Goal: Book appointment/travel/reservation

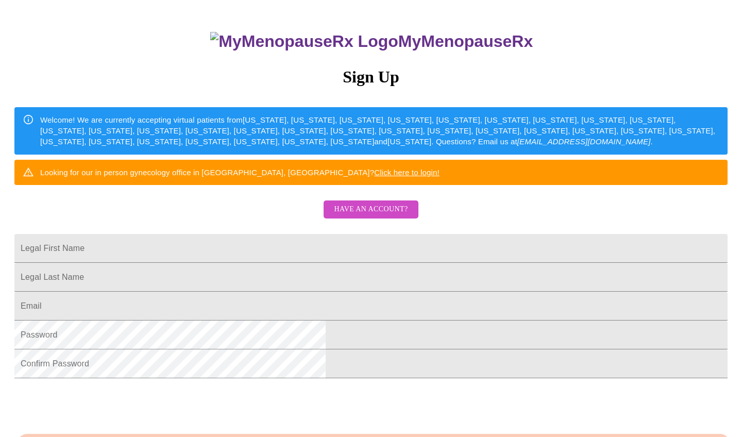
scroll to position [77, 0]
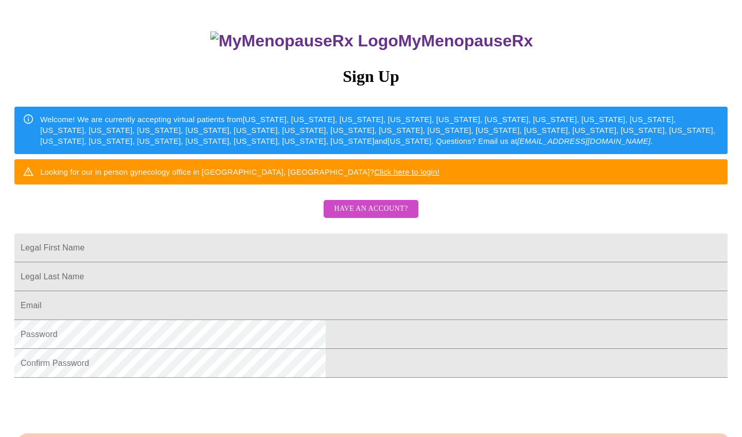
click at [368, 74] on h3 "Sign Up" at bounding box center [370, 76] width 713 height 19
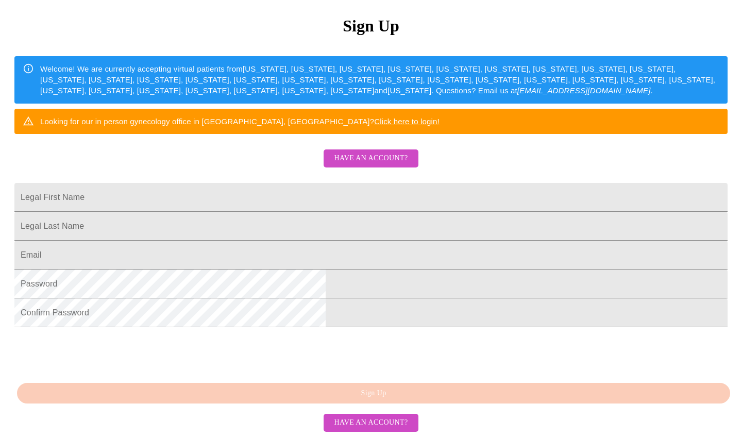
scroll to position [205, 0]
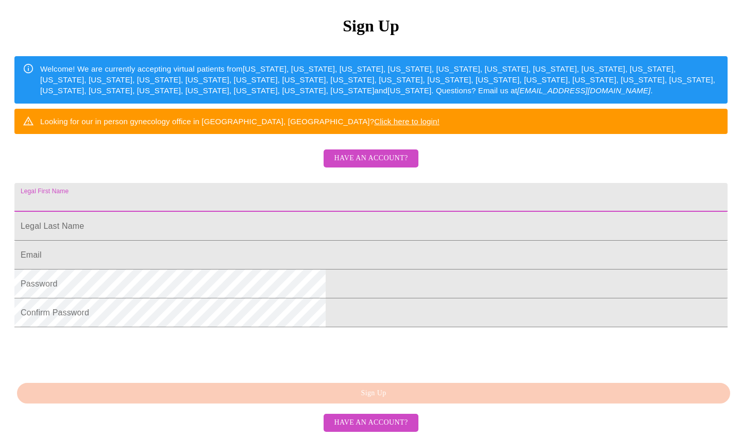
click at [256, 183] on input "Legal First Name" at bounding box center [370, 197] width 713 height 29
type input "Glenda"
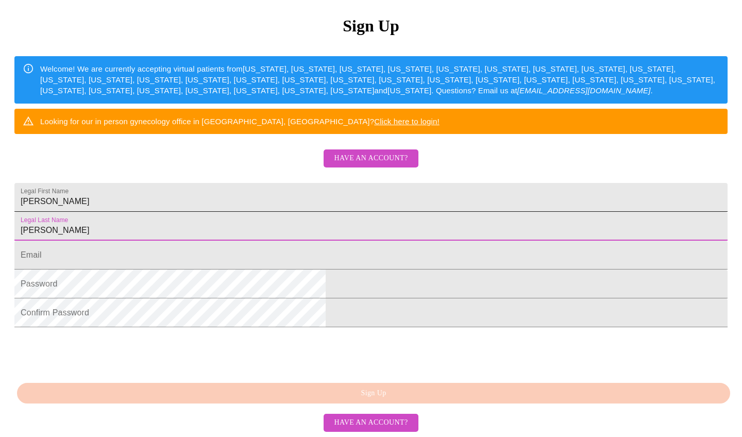
type input "Coombes"
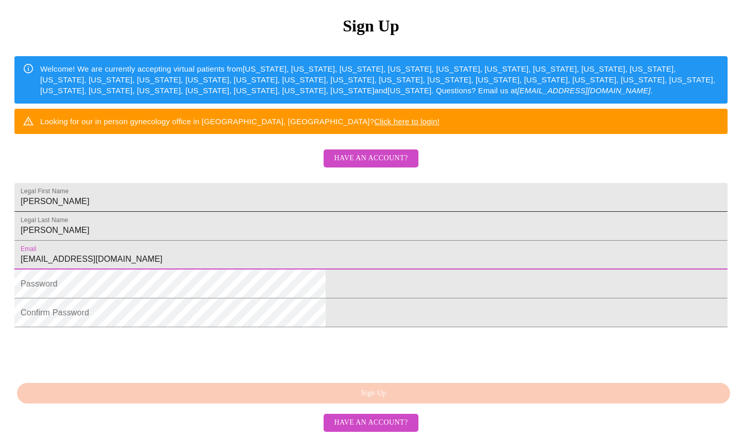
type input "[EMAIL_ADDRESS][DOMAIN_NAME]"
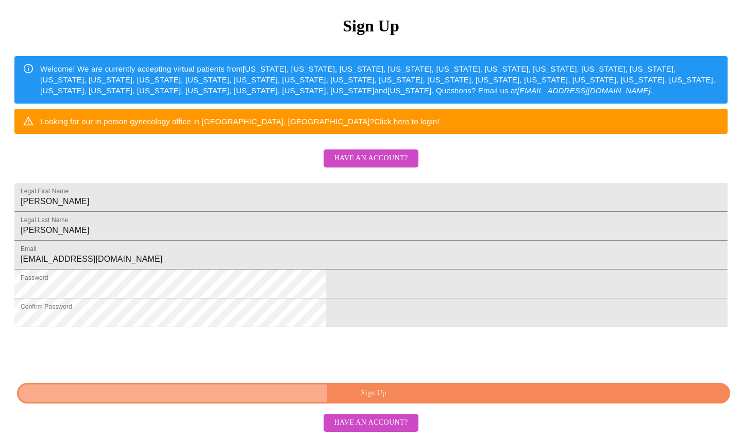
click at [345, 394] on span "Sign Up" at bounding box center [374, 393] width 690 height 13
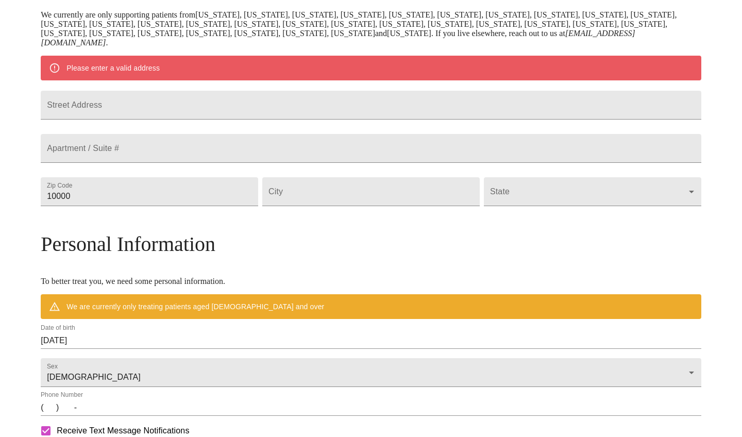
scroll to position [164, 0]
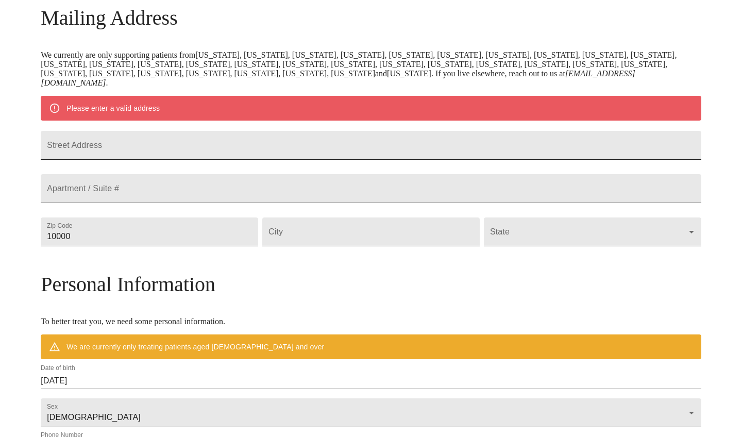
click at [259, 158] on input "Street Address" at bounding box center [371, 145] width 661 height 29
type input "660 N Main Street"
type input "60137"
click at [313, 246] on input "Street Address" at bounding box center [371, 232] width 218 height 29
type input "Glen Ellyn"
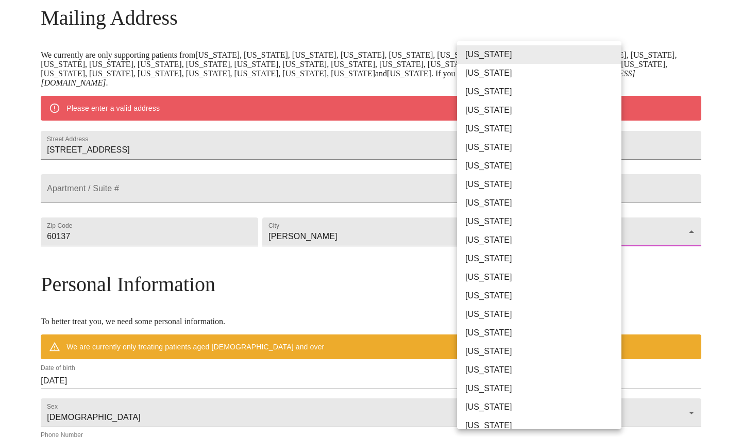
click at [615, 258] on body "MyMenopauseRx Welcome to MyMenopauseRx Since it's your first time here, you'll …" at bounding box center [371, 246] width 734 height 813
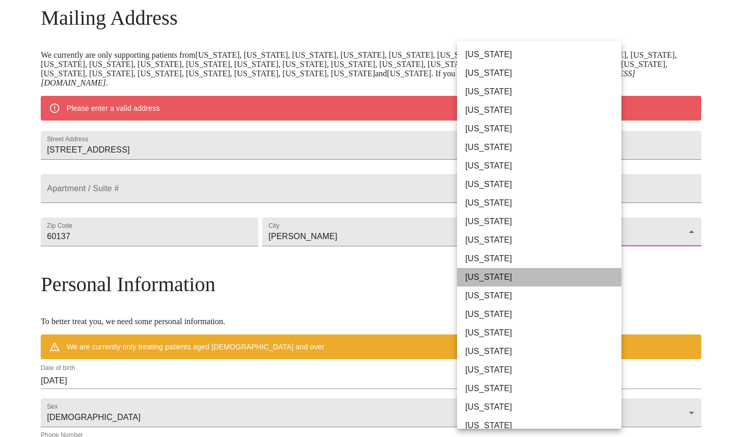
click at [520, 277] on li "Illinois" at bounding box center [539, 277] width 164 height 19
type input "Illinois"
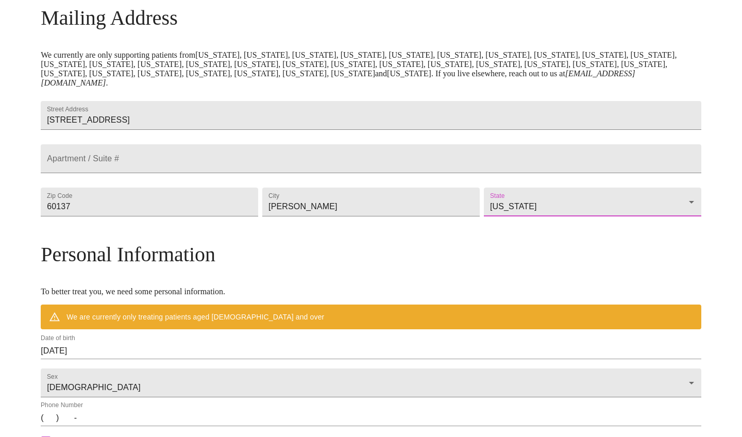
click at [477, 266] on h3 "Personal Information" at bounding box center [371, 254] width 661 height 24
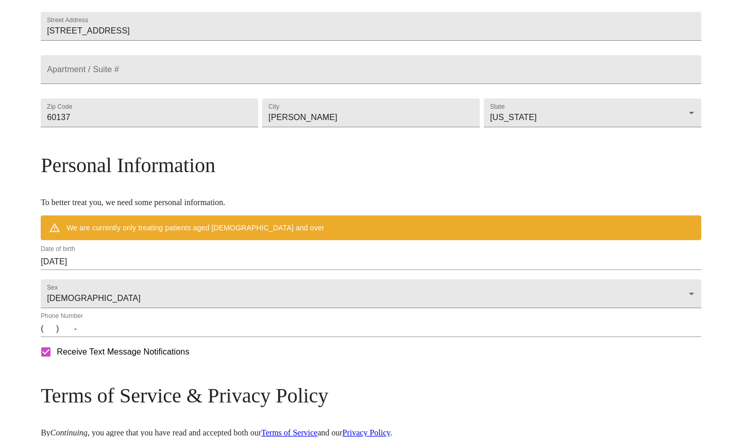
scroll to position [255, 0]
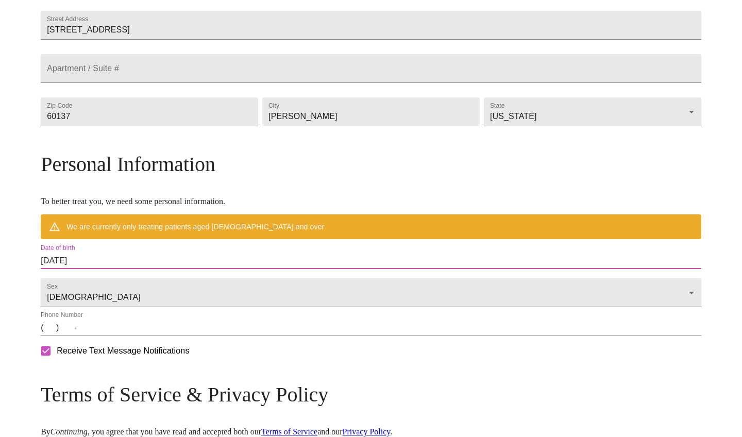
click at [127, 269] on input "08/16/2025" at bounding box center [371, 261] width 661 height 16
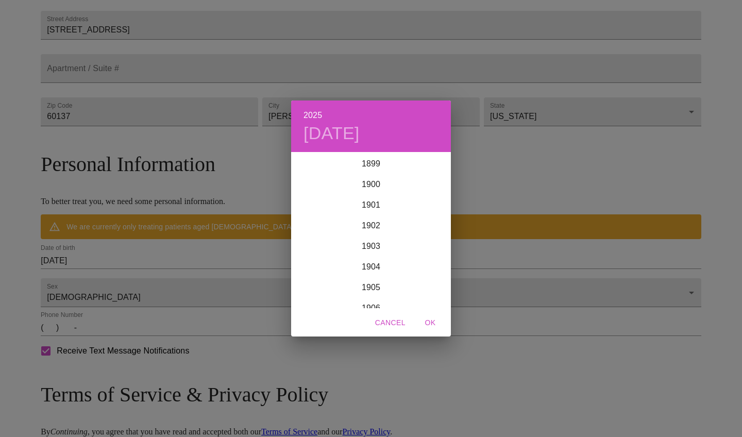
scroll to position [2536, 0]
click at [356, 198] on div "2024" at bounding box center [371, 205] width 160 height 21
click at [319, 282] on div "Oct" at bounding box center [317, 289] width 53 height 39
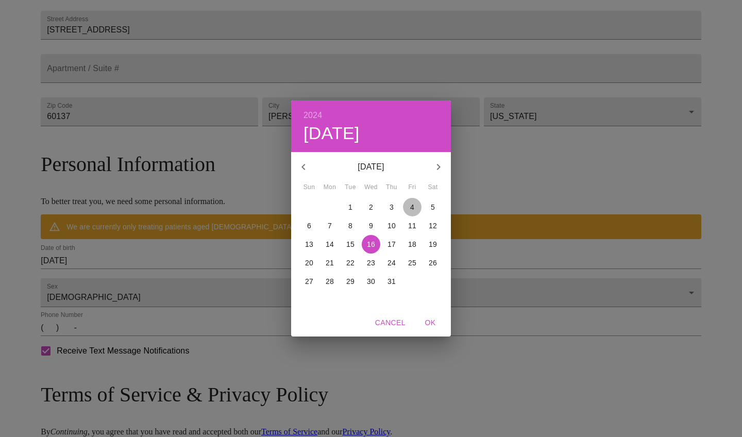
click at [410, 206] on p "4" at bounding box center [412, 207] width 4 height 10
click at [427, 323] on span "OK" at bounding box center [430, 322] width 25 height 13
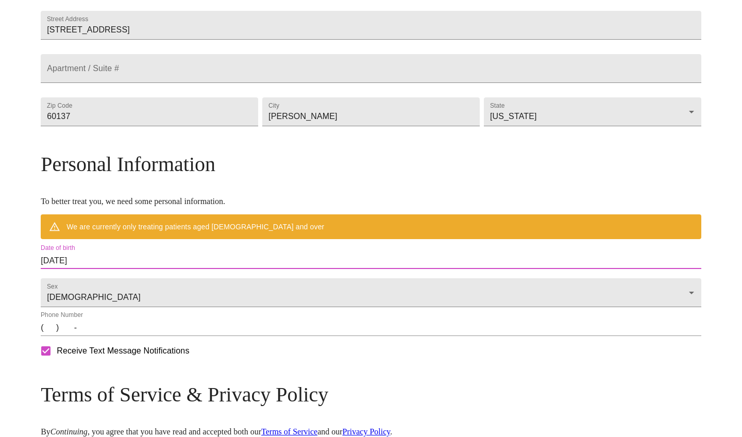
click at [165, 269] on input "10/04/2024" at bounding box center [371, 261] width 661 height 16
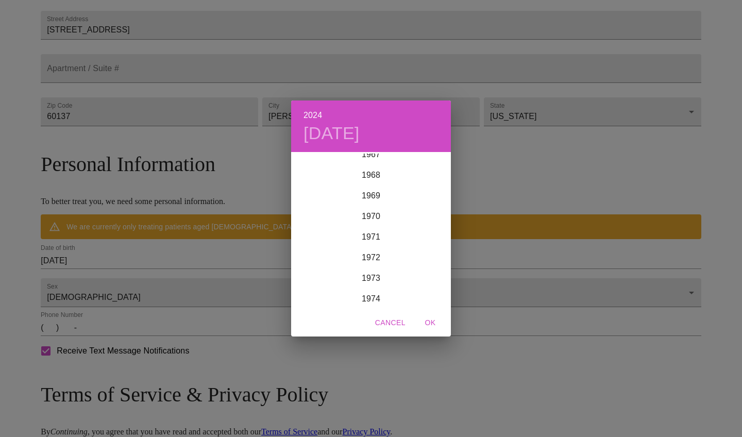
scroll to position [1414, 0]
click at [377, 297] on div "1974" at bounding box center [371, 296] width 160 height 21
click at [433, 326] on span "OK" at bounding box center [430, 322] width 25 height 13
type input "10/04/1974"
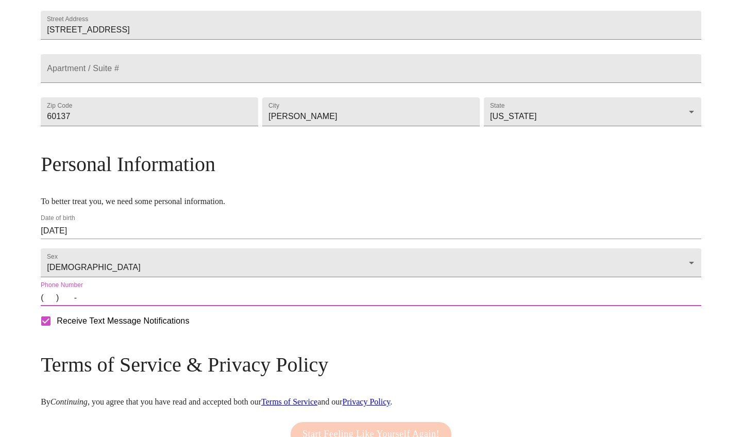
click at [127, 306] on input "(   )    -" at bounding box center [371, 298] width 661 height 16
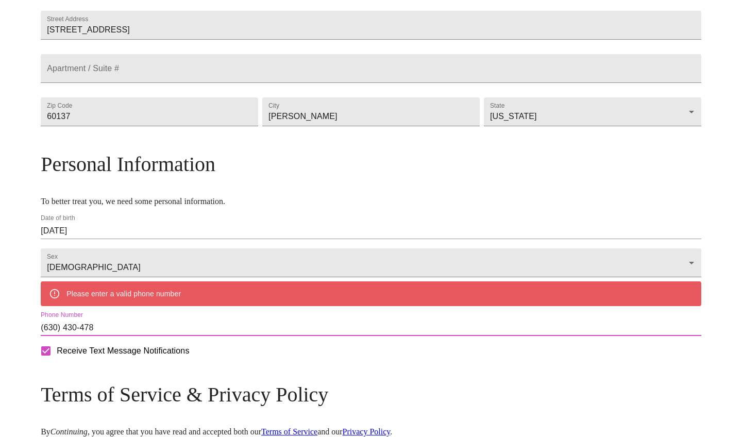
type input "(630) 430-4788"
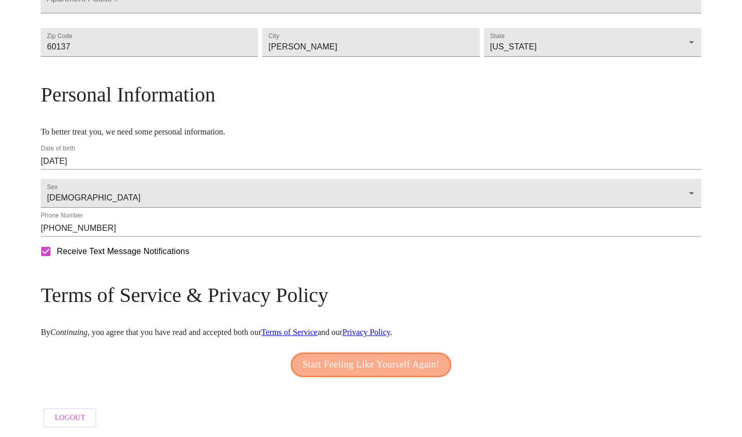
click at [344, 359] on span "Start Feeling Like Yourself Again!" at bounding box center [371, 365] width 137 height 16
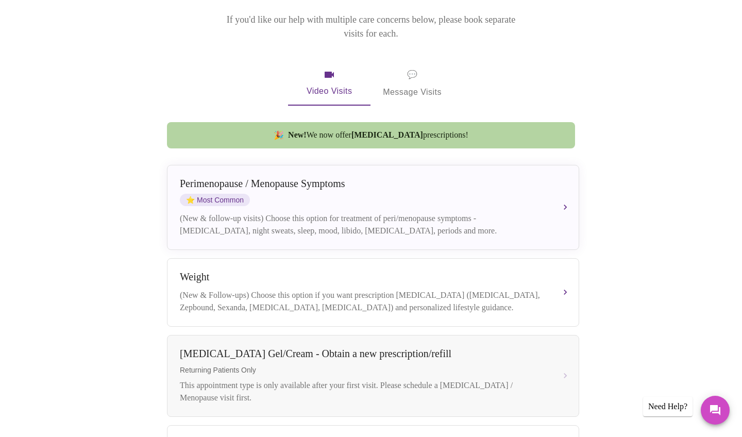
scroll to position [146, 0]
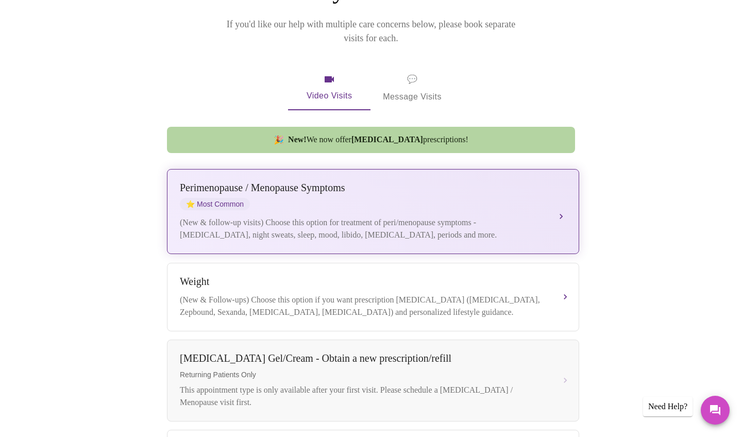
click at [563, 204] on button "Perimenopause / Menopause Symptoms ⭐ Most Common (New & follow-up visits) Choos…" at bounding box center [373, 211] width 412 height 85
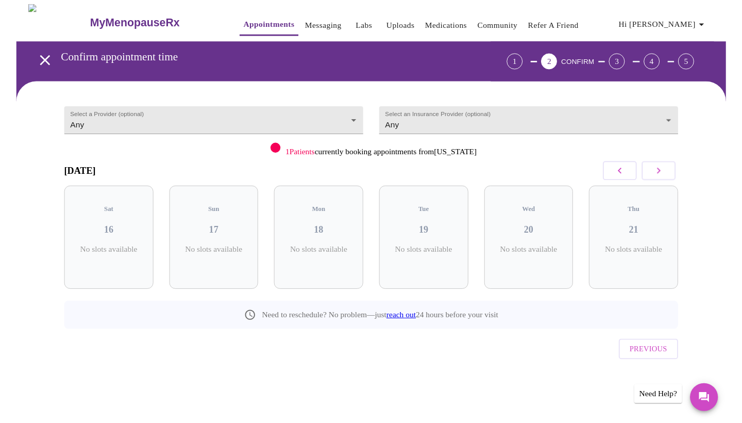
scroll to position [0, 0]
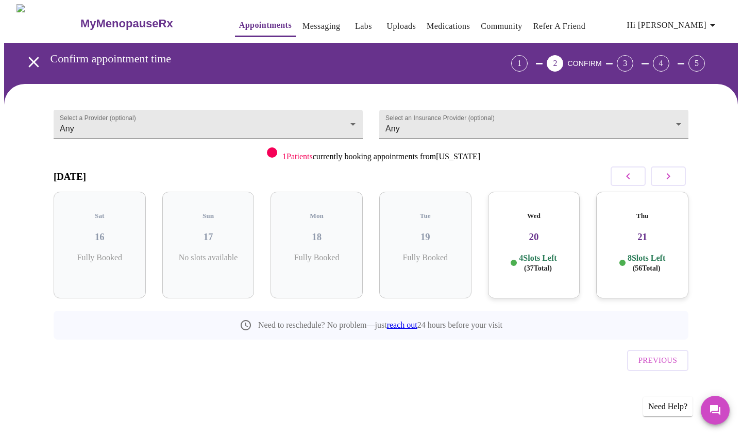
click at [528, 242] on div "Wed 20 4 Slots Left ( 37 Total)" at bounding box center [534, 245] width 92 height 107
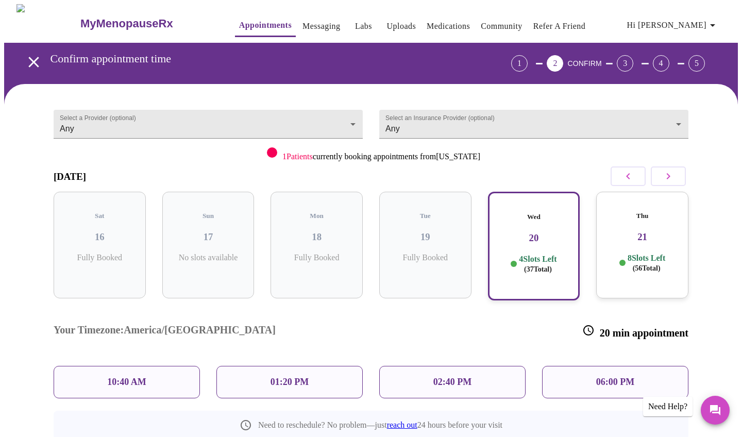
click at [528, 242] on div "Wed 20 4 Slots Left ( 37 Total)" at bounding box center [534, 246] width 92 height 109
click at [312, 366] on div "01:20 PM" at bounding box center [289, 382] width 146 height 32
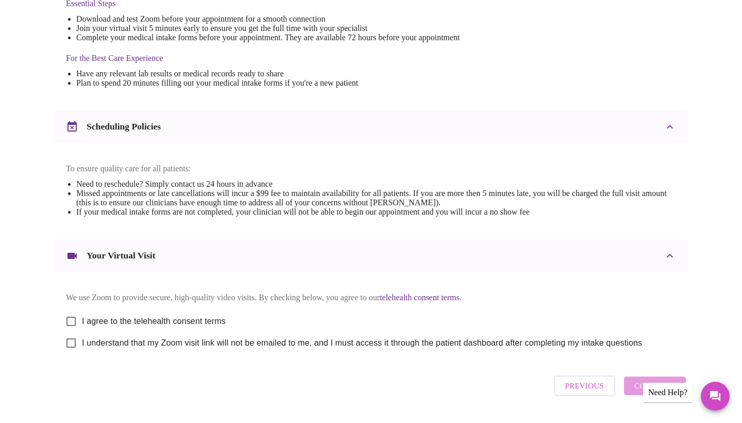
scroll to position [290, 0]
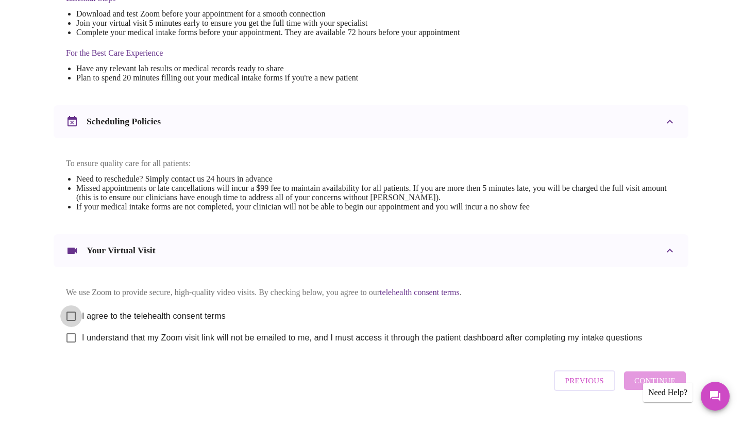
click at [73, 323] on input "I agree to the telehealth consent terms" at bounding box center [71, 316] width 22 height 22
checkbox input "true"
click at [72, 348] on input "I understand that my Zoom visit link will not be emailed to me, and I must acce…" at bounding box center [71, 338] width 22 height 22
checkbox input "true"
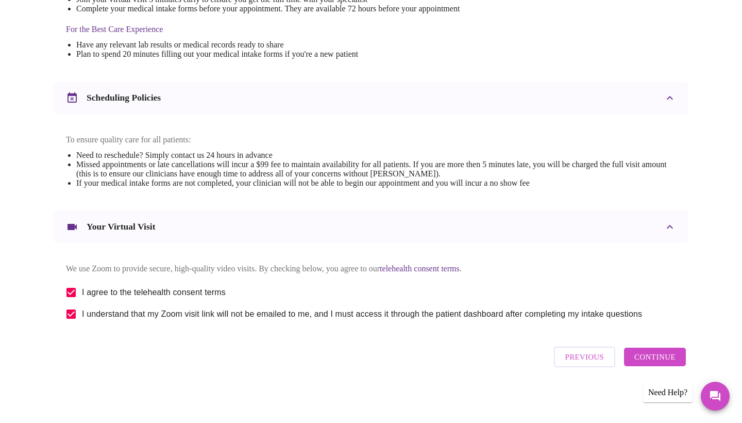
scroll to position [324, 0]
click at [656, 361] on span "Continue" at bounding box center [655, 356] width 41 height 13
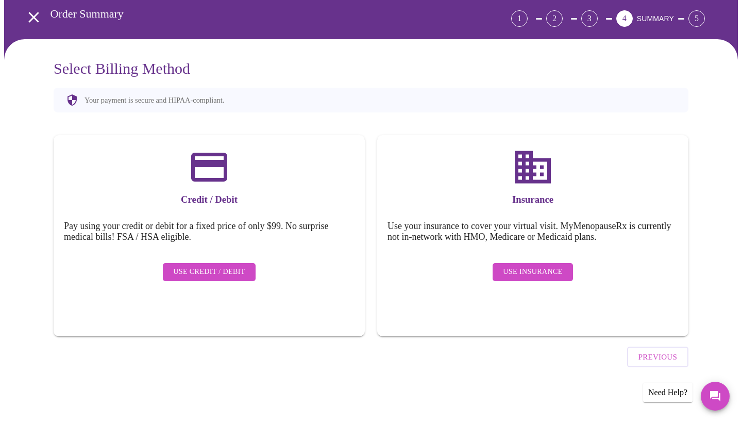
scroll to position [16, 0]
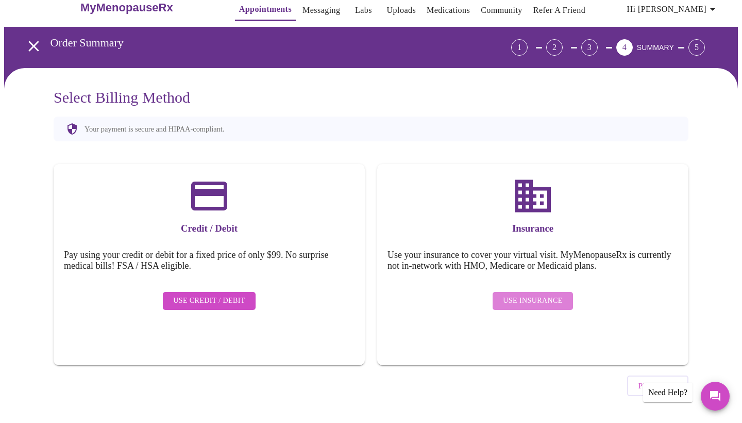
click at [546, 294] on span "Use Insurance" at bounding box center [532, 300] width 59 height 13
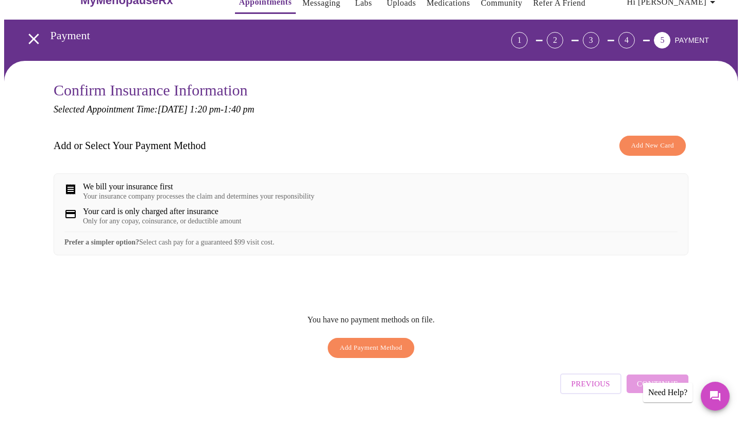
scroll to position [25, 0]
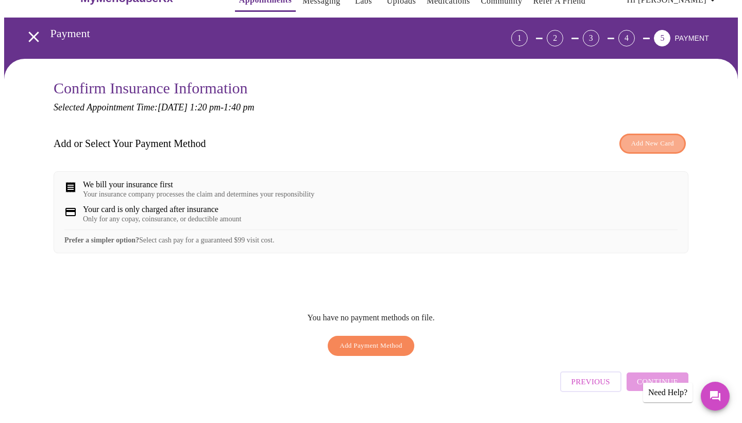
click at [657, 145] on span "Add New Card" at bounding box center [652, 144] width 43 height 12
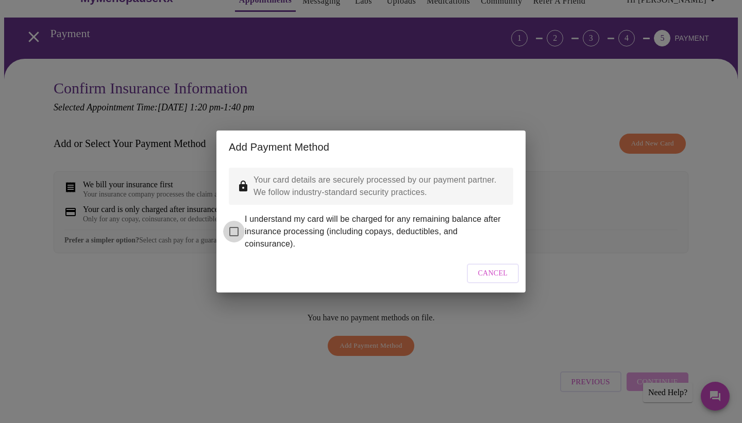
click at [235, 225] on input "I understand my card will be charged for any remaining balance after insurance …" at bounding box center [234, 232] width 22 height 22
checkbox input "true"
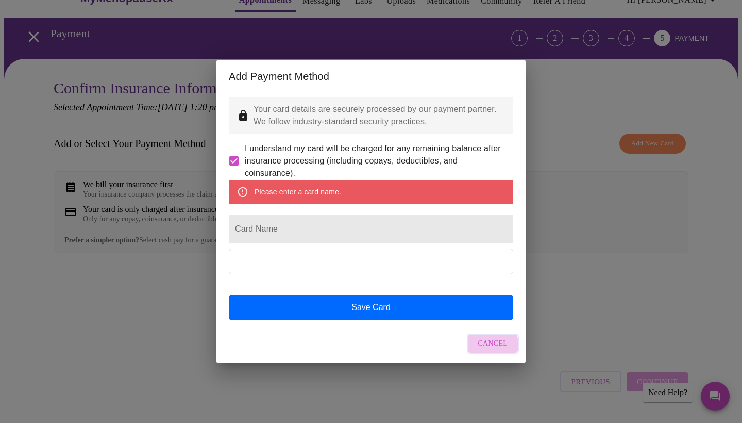
click at [486, 350] on span "Cancel" at bounding box center [493, 343] width 30 height 13
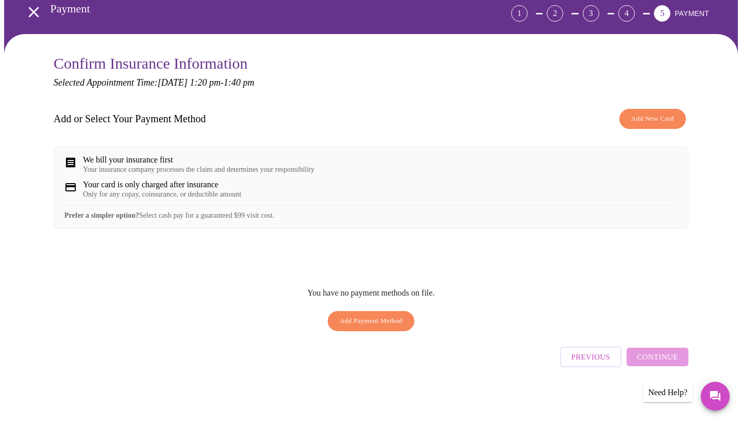
scroll to position [53, 0]
click at [648, 117] on span "Add New Card" at bounding box center [652, 119] width 43 height 12
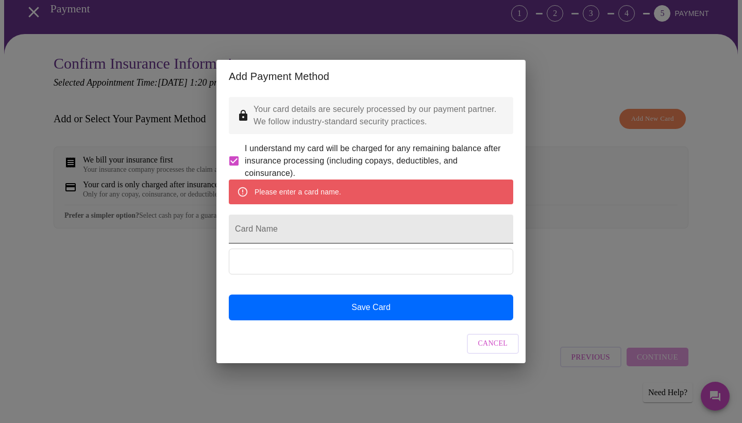
click at [288, 231] on input "Card Name" at bounding box center [371, 228] width 285 height 29
click at [293, 182] on div "Please enter a card name." at bounding box center [371, 191] width 285 height 25
click at [261, 227] on input "Card Name" at bounding box center [371, 228] width 285 height 29
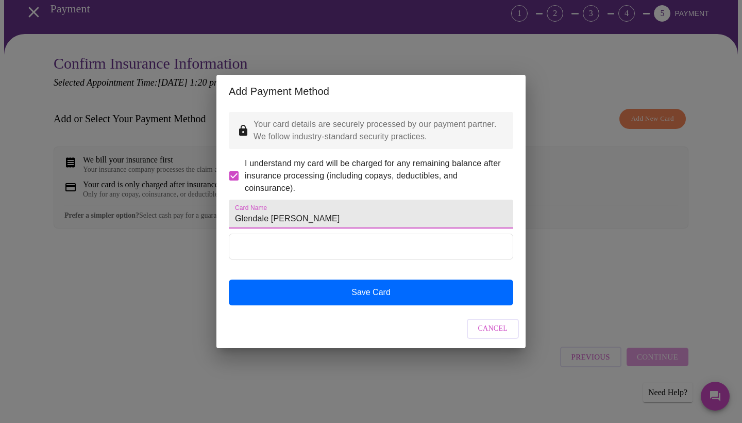
click at [268, 222] on input "Glendale Coombes" at bounding box center [371, 213] width 285 height 29
type input "Glendalyn Coombes"
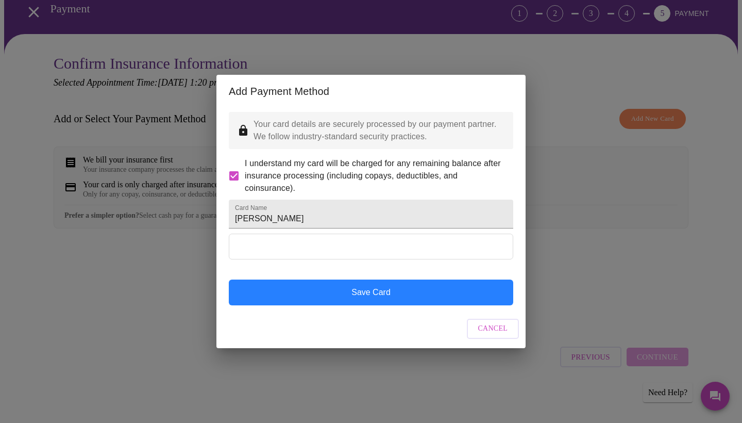
click at [377, 305] on button "Save Card" at bounding box center [371, 292] width 285 height 26
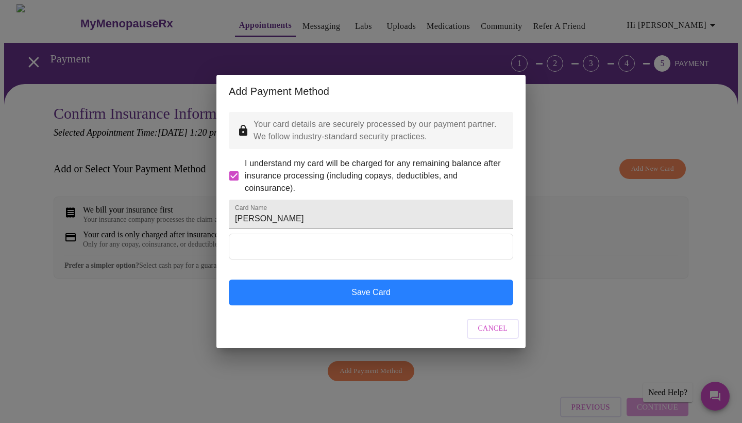
click at [410, 305] on button "Save Card" at bounding box center [371, 292] width 285 height 26
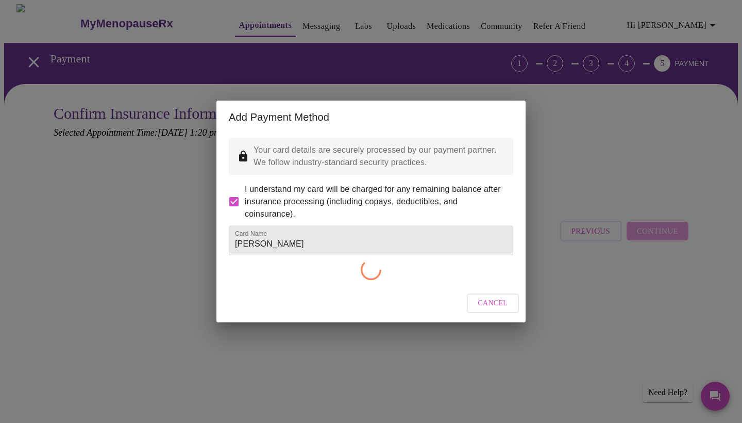
checkbox input "false"
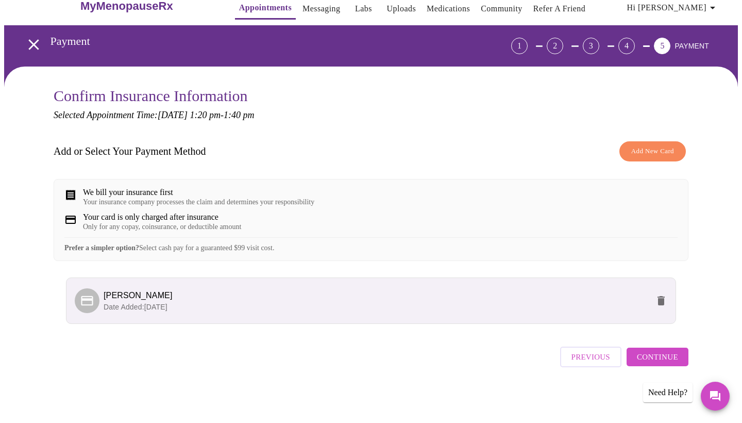
scroll to position [26, 0]
click at [656, 358] on span "Continue" at bounding box center [657, 356] width 41 height 13
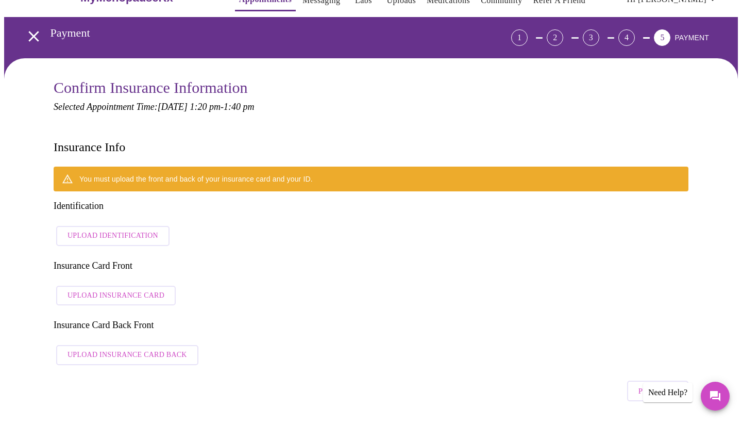
click at [131, 229] on span "Upload Identification" at bounding box center [113, 235] width 91 height 13
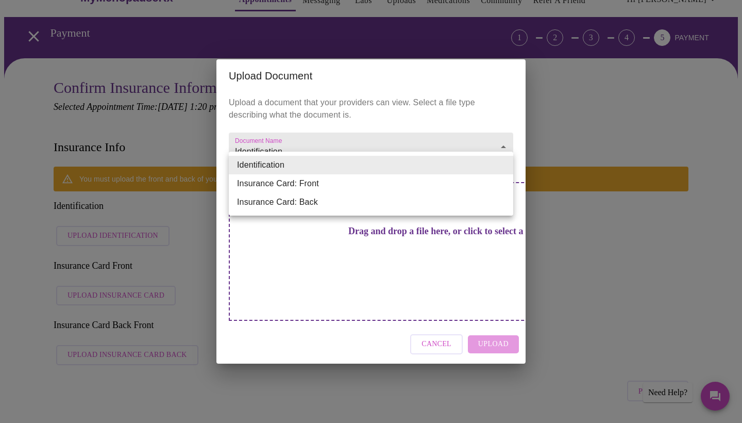
click at [304, 182] on li "Insurance Card: Front" at bounding box center [371, 183] width 285 height 19
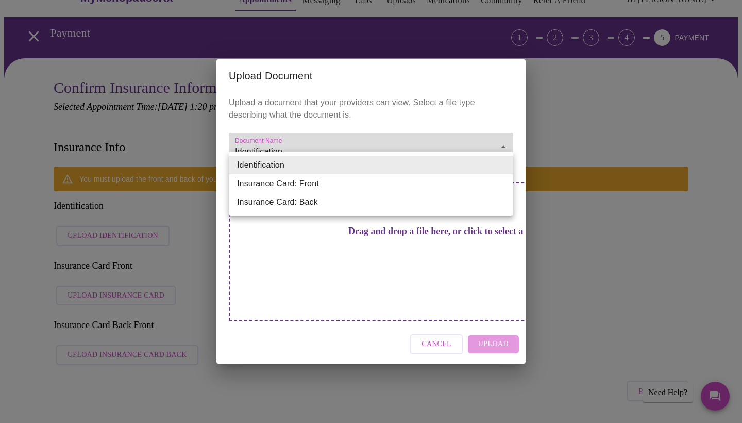
type input "Insurance Card: Front"
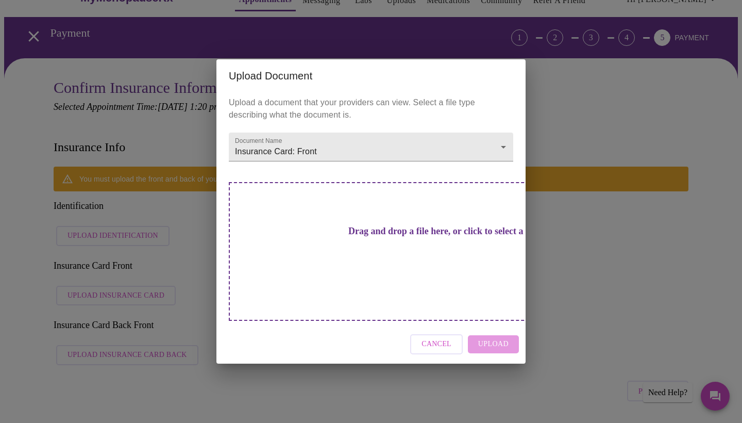
click at [455, 254] on div "Drag and drop a file here, or click to select a file" at bounding box center [443, 251] width 429 height 139
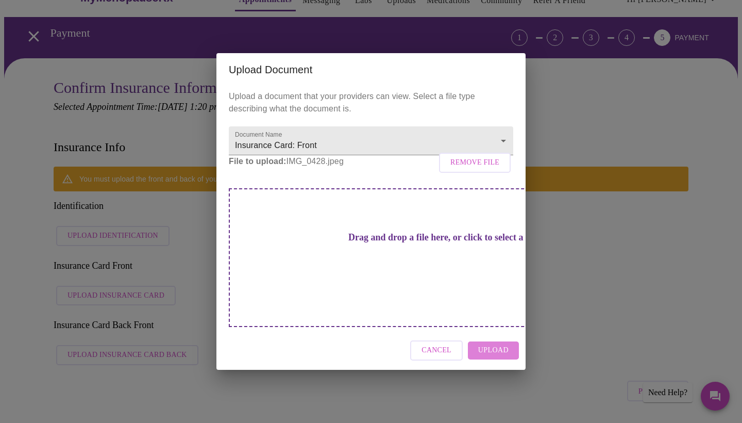
click at [505, 344] on span "Upload" at bounding box center [493, 350] width 30 height 13
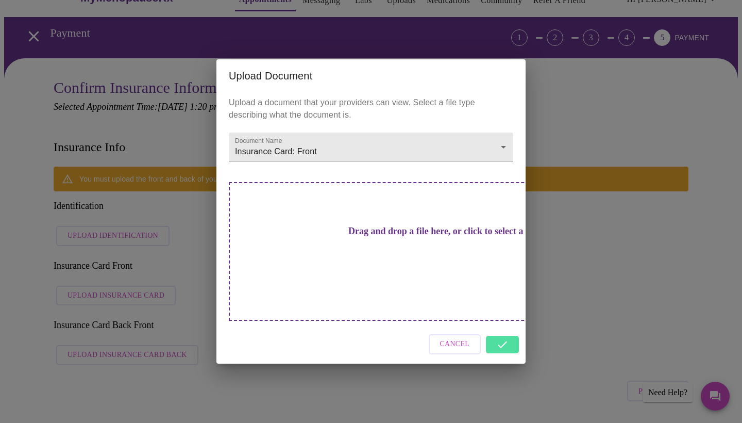
click at [506, 328] on div "Cancel" at bounding box center [370, 344] width 309 height 39
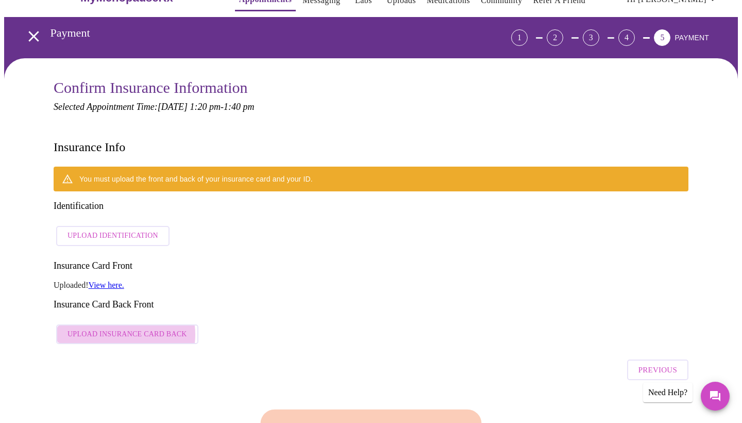
click at [126, 328] on span "Upload Insurance Card Back" at bounding box center [128, 334] width 120 height 13
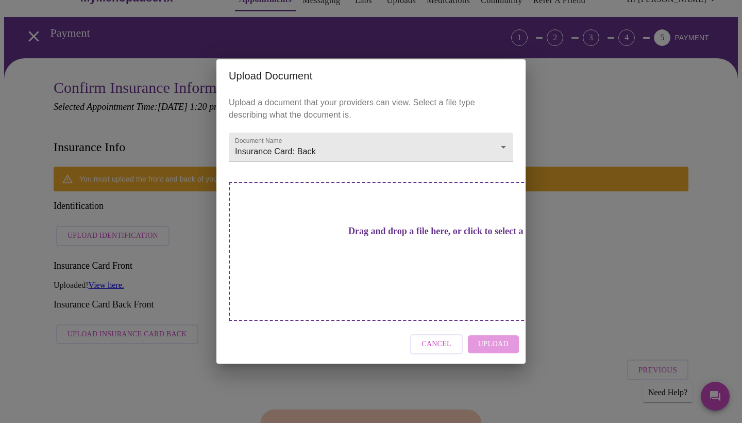
click at [386, 222] on div "Drag and drop a file here, or click to select a file" at bounding box center [443, 251] width 429 height 139
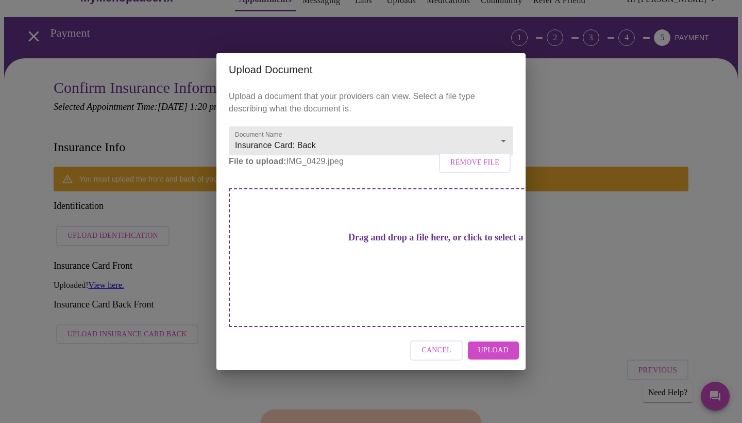
click at [506, 344] on span "Upload" at bounding box center [493, 350] width 30 height 13
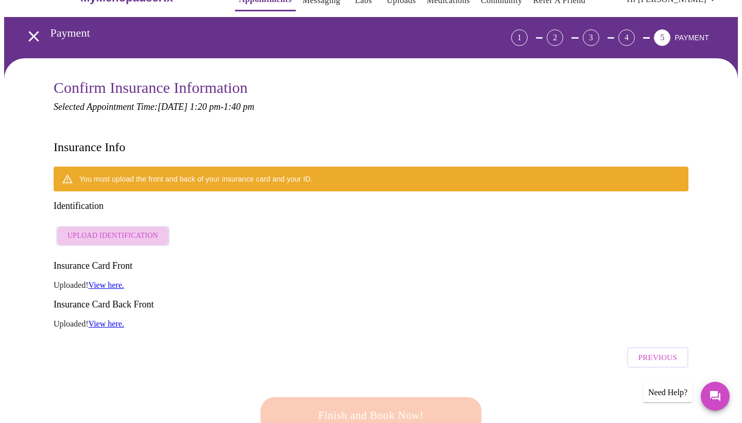
click at [141, 229] on span "Upload Identification" at bounding box center [113, 235] width 91 height 13
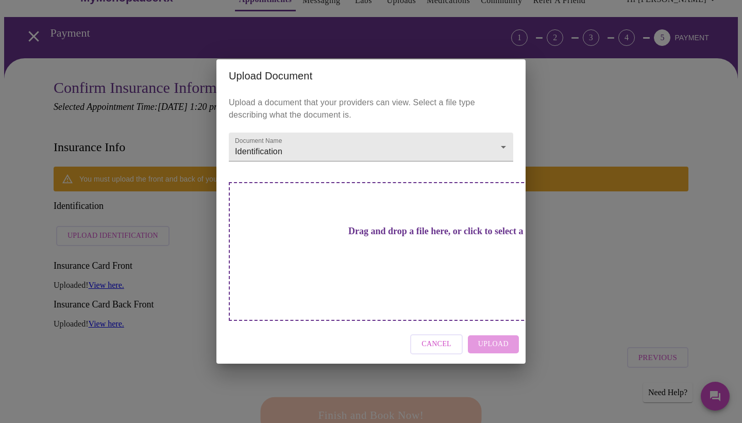
click at [449, 209] on div "Drag and drop a file here, or click to select a file" at bounding box center [443, 251] width 429 height 139
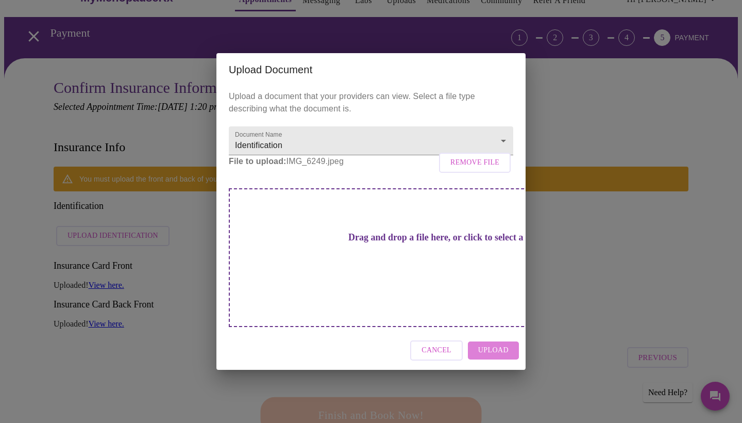
click at [494, 344] on span "Upload" at bounding box center [493, 350] width 30 height 13
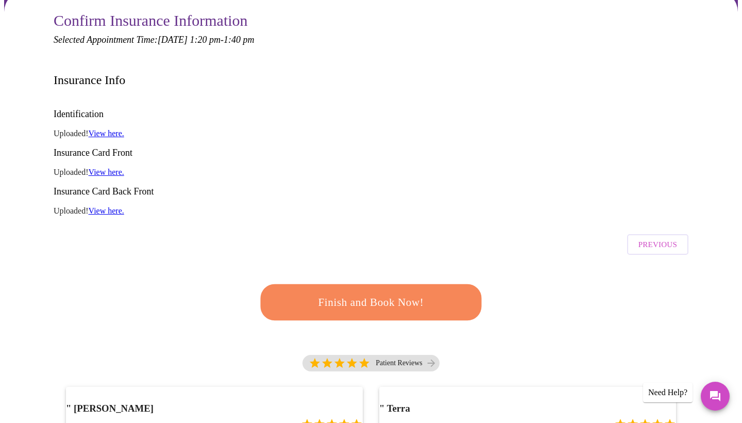
scroll to position [85, 0]
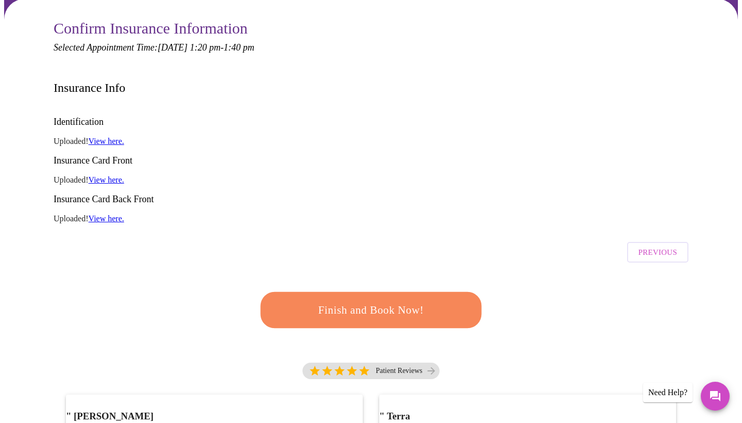
click at [403, 301] on span "Finish and Book Now!" at bounding box center [371, 310] width 191 height 19
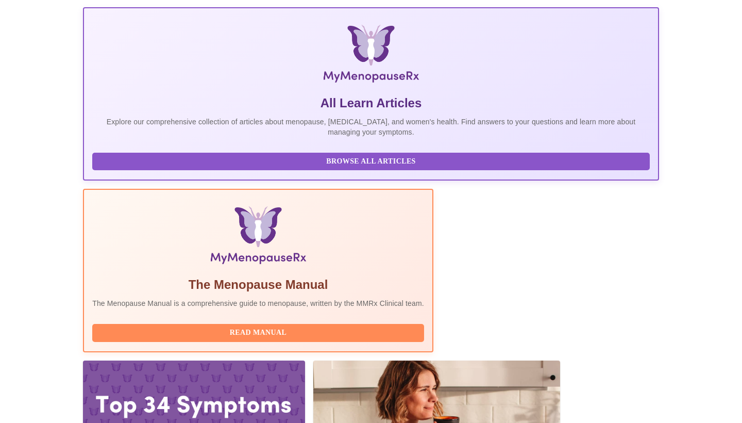
scroll to position [141, 0]
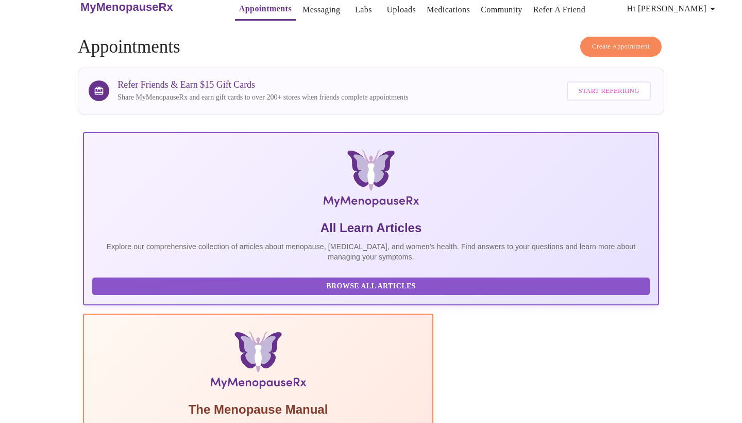
scroll to position [16, 0]
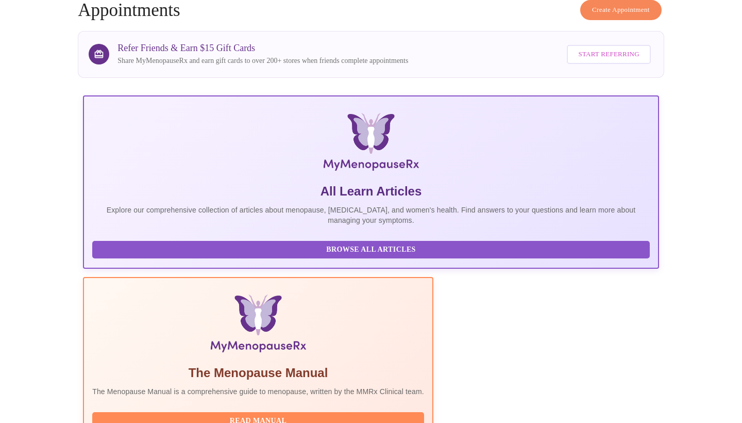
scroll to position [-3, 0]
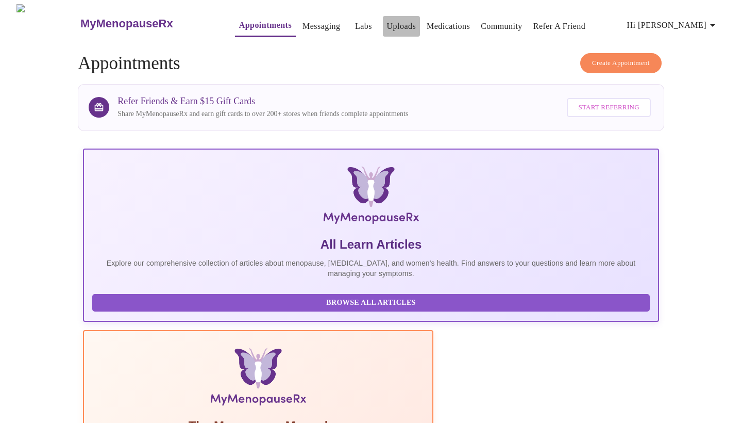
click at [387, 23] on link "Uploads" at bounding box center [401, 26] width 29 height 14
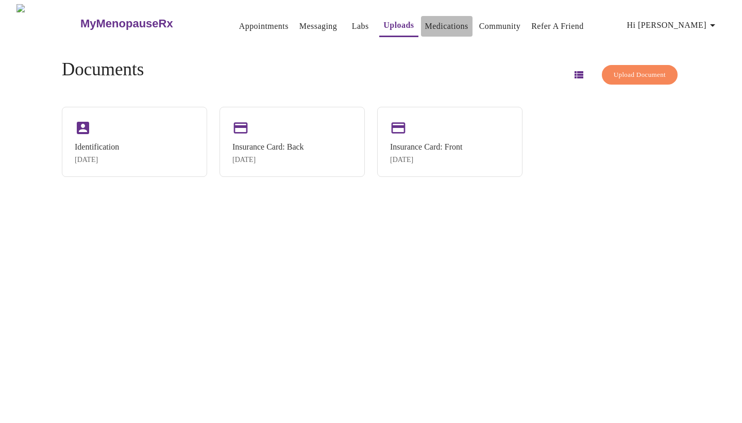
click at [434, 22] on link "Medications" at bounding box center [446, 26] width 43 height 14
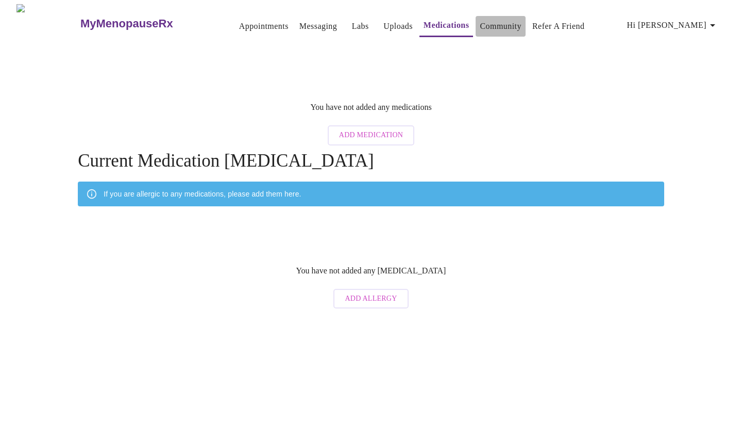
click at [493, 23] on link "Community" at bounding box center [501, 26] width 42 height 14
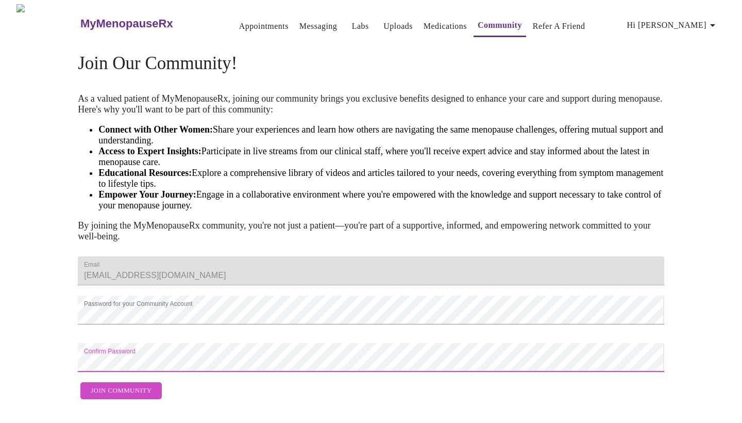
scroll to position [46, 0]
click at [118, 390] on span "Join Community" at bounding box center [121, 391] width 61 height 12
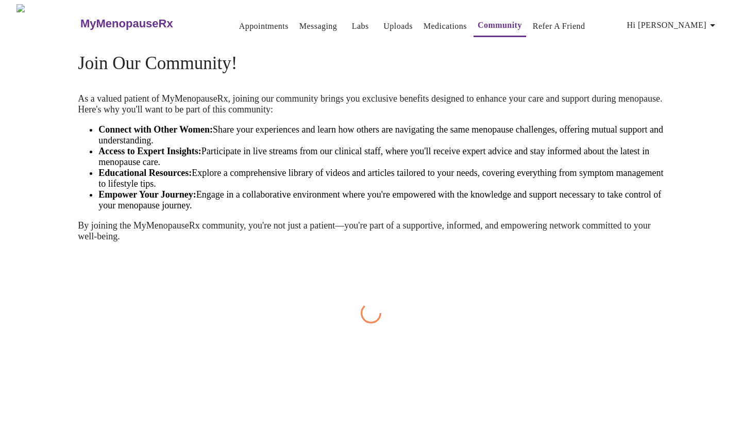
scroll to position [0, 0]
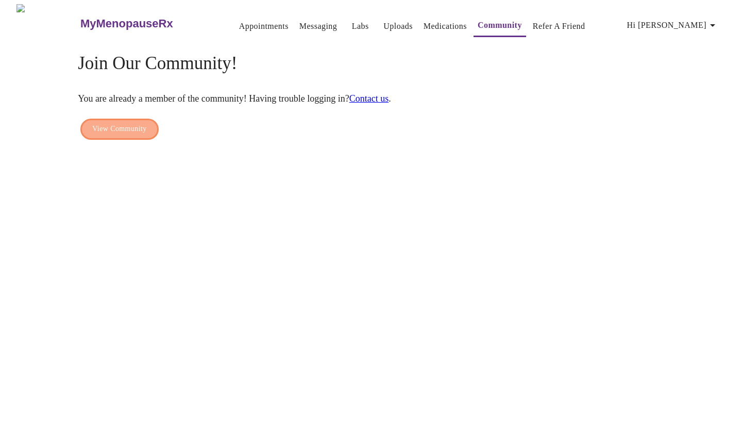
click at [117, 123] on span "View Community" at bounding box center [119, 129] width 54 height 13
click at [546, 23] on link "Refer a Friend" at bounding box center [559, 26] width 53 height 14
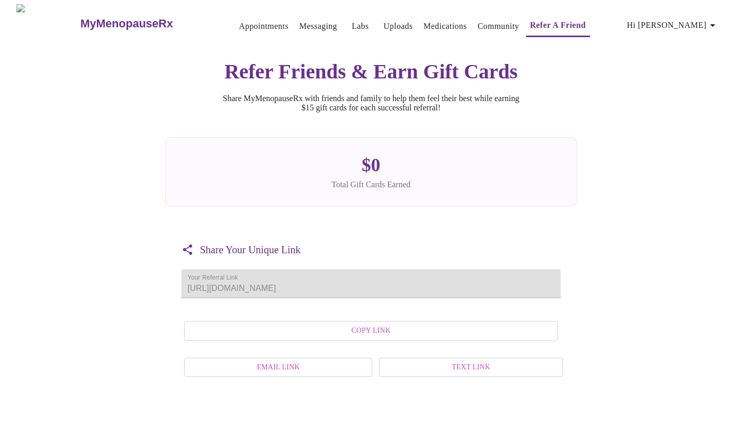
click at [252, 24] on link "Appointments" at bounding box center [263, 26] width 49 height 14
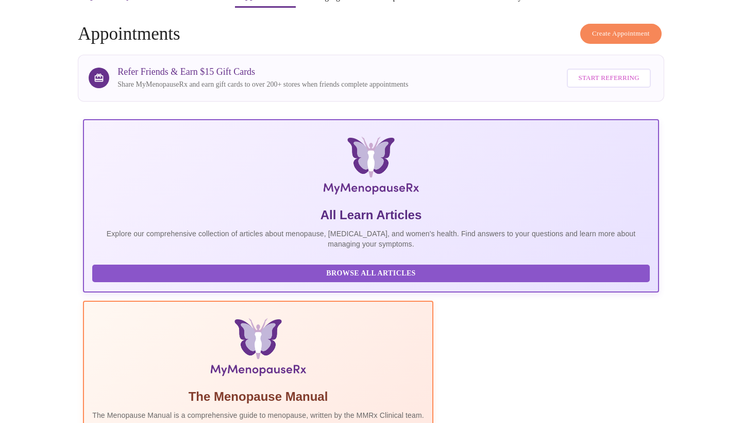
scroll to position [30, 0]
